Goal: Information Seeking & Learning: Understand process/instructions

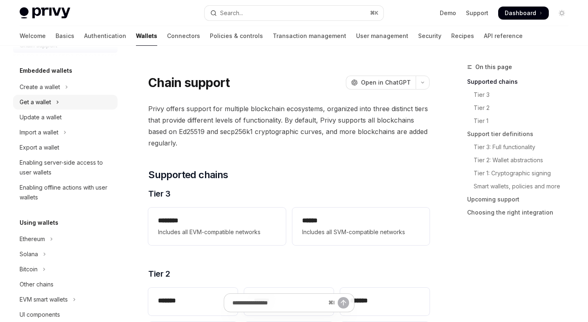
scroll to position [39, 0]
click at [46, 88] on div "Create a wallet" at bounding box center [40, 88] width 40 height 10
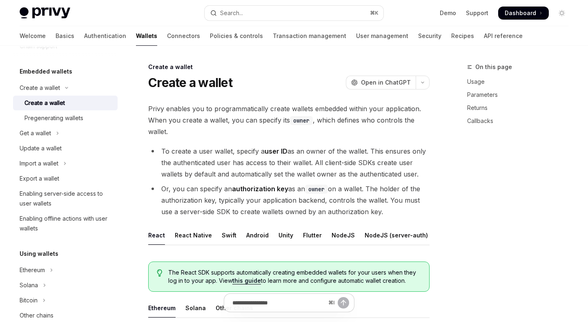
type textarea "*"
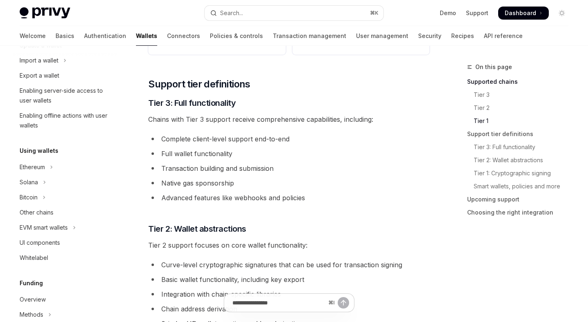
scroll to position [116, 0]
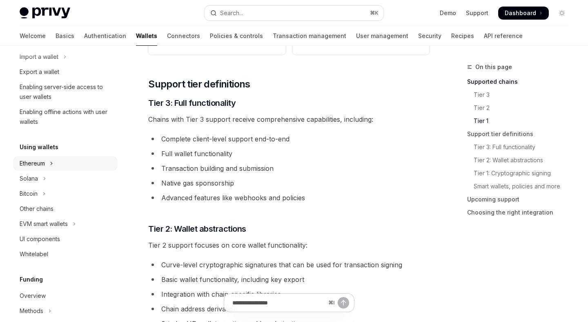
click at [45, 164] on div "Ethereum" at bounding box center [32, 163] width 25 height 10
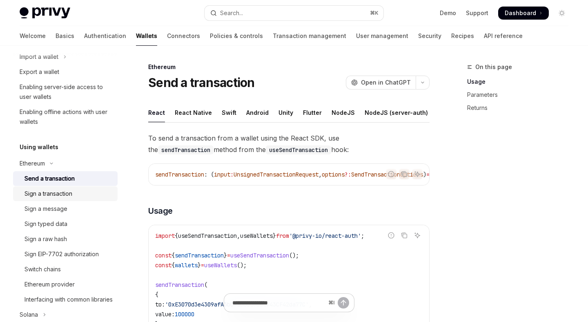
click at [76, 198] on div "Sign a transaction" at bounding box center [69, 194] width 88 height 10
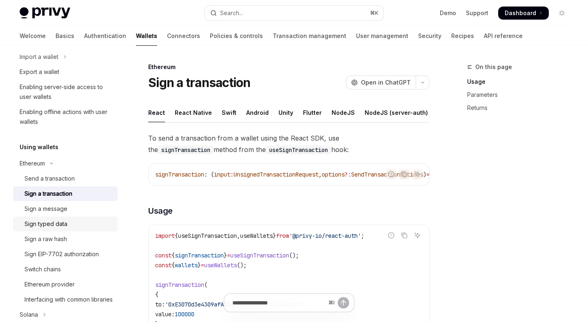
click at [74, 218] on link "Sign typed data" at bounding box center [65, 223] width 105 height 15
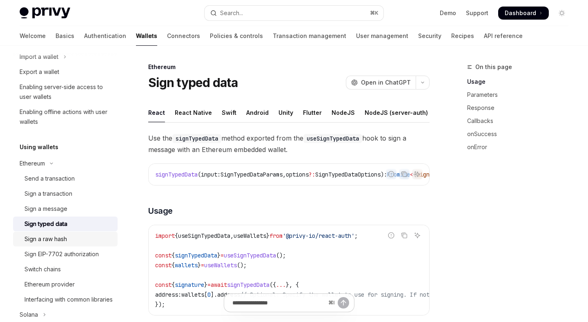
click at [94, 242] on div "Sign a raw hash" at bounding box center [69, 239] width 88 height 10
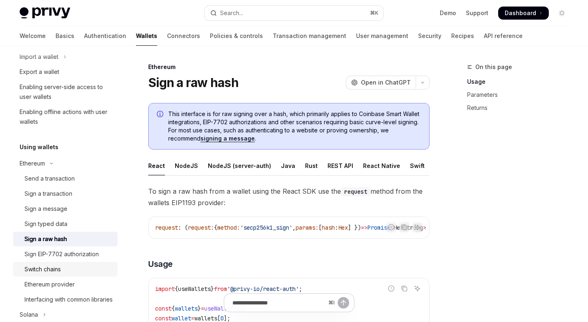
click at [85, 266] on div "Switch chains" at bounding box center [69, 269] width 88 height 10
type textarea "*"
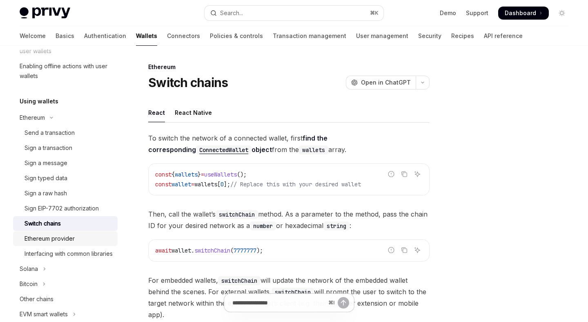
scroll to position [163, 0]
